Goal: Information Seeking & Learning: Learn about a topic

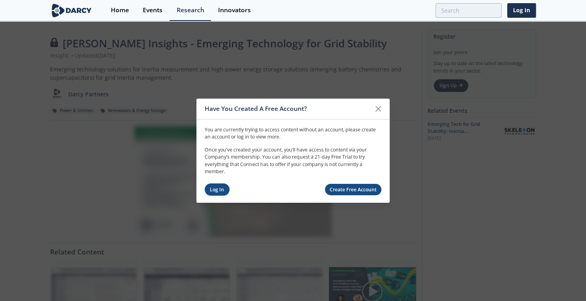
click at [217, 188] on link "Log In" at bounding box center [217, 189] width 25 height 12
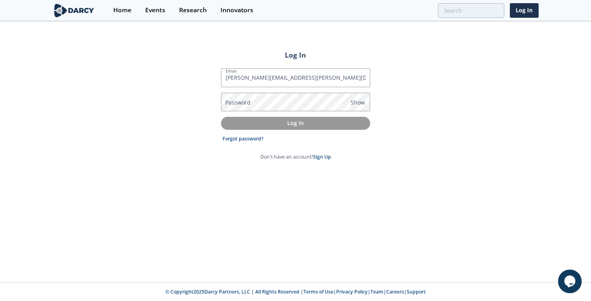
type input "[PERSON_NAME][EMAIL_ADDRESS][PERSON_NAME][DOMAIN_NAME]"
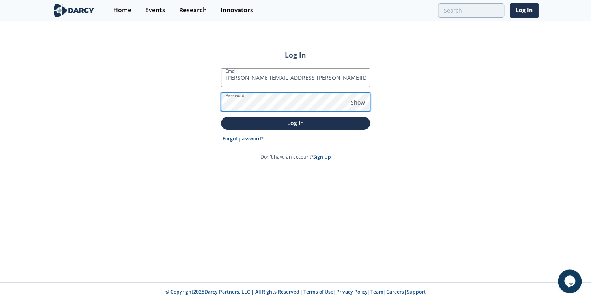
click at [221, 117] on button "Log In" at bounding box center [295, 123] width 149 height 13
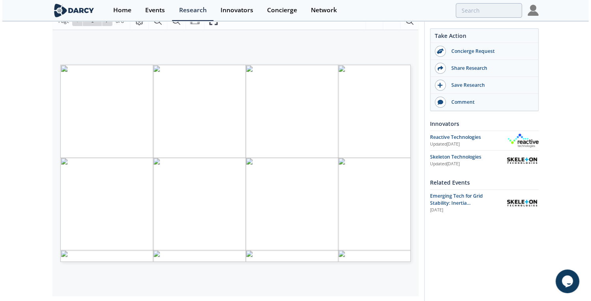
scroll to position [114, 0]
click at [211, 175] on span "Page 1" at bounding box center [342, 213] width 547 height 279
type input "2"
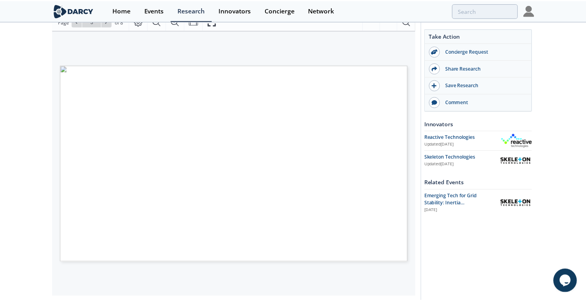
scroll to position [0, 0]
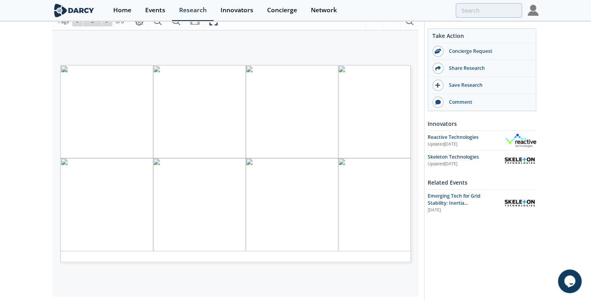
type input "2"
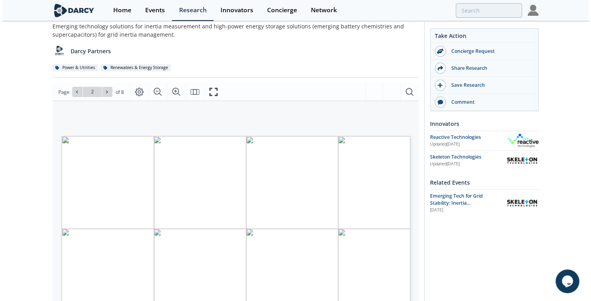
scroll to position [19, 0]
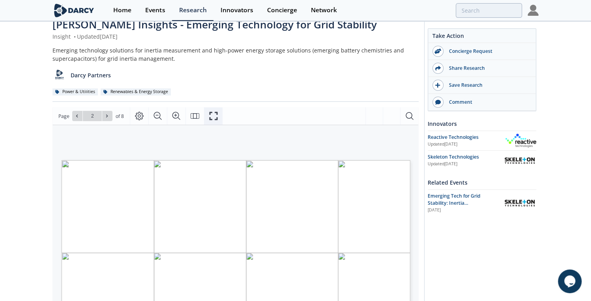
click at [211, 117] on icon "Fullscreen" at bounding box center [213, 115] width 9 height 9
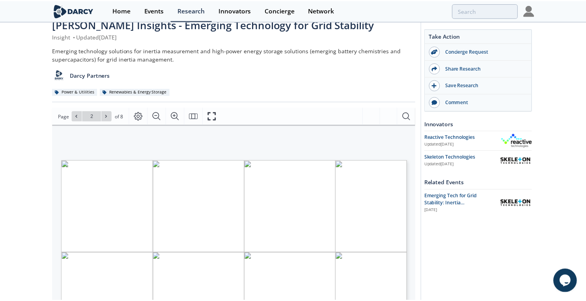
scroll to position [0, 0]
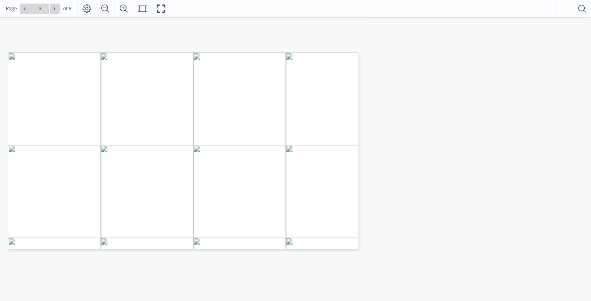
type input "4"
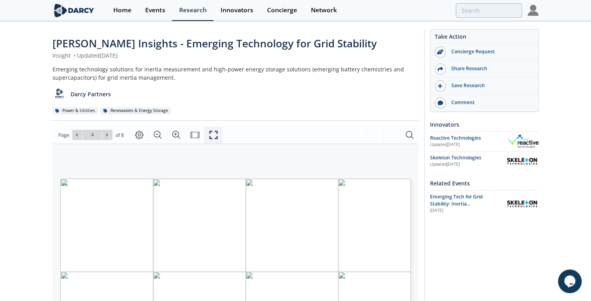
click at [218, 134] on button "Fullscreen" at bounding box center [213, 134] width 19 height 17
